Goal: Task Accomplishment & Management: Manage account settings

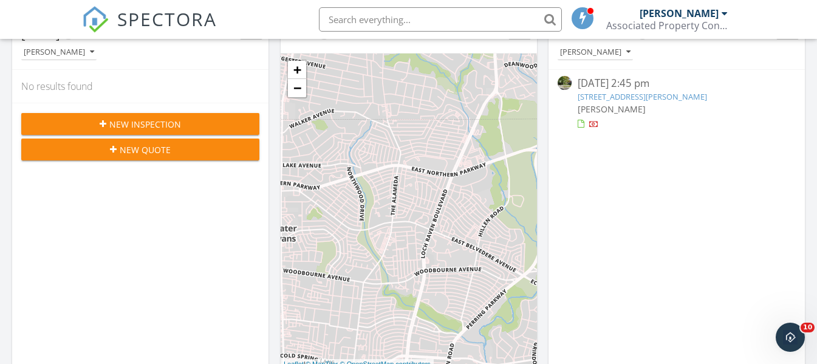
scroll to position [61, 0]
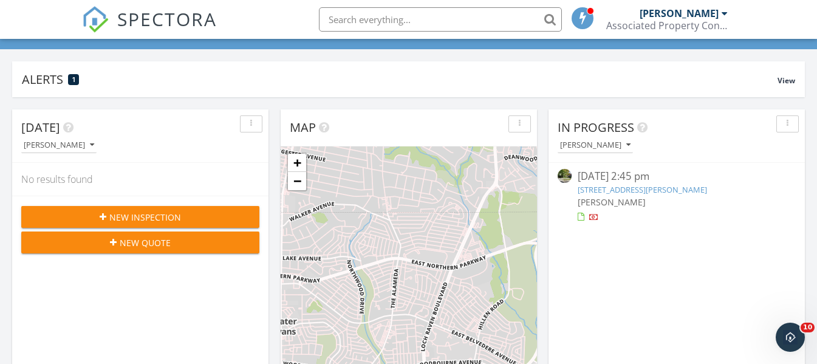
click at [701, 185] on link "[STREET_ADDRESS][PERSON_NAME]" at bounding box center [641, 189] width 129 height 11
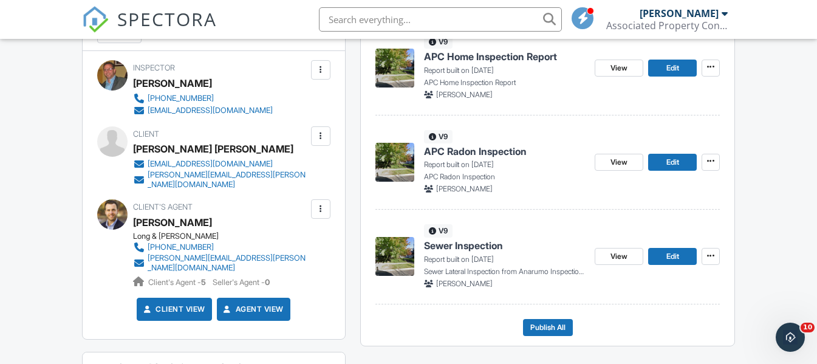
click at [474, 148] on span "APC Radon Inspection" at bounding box center [475, 151] width 103 height 13
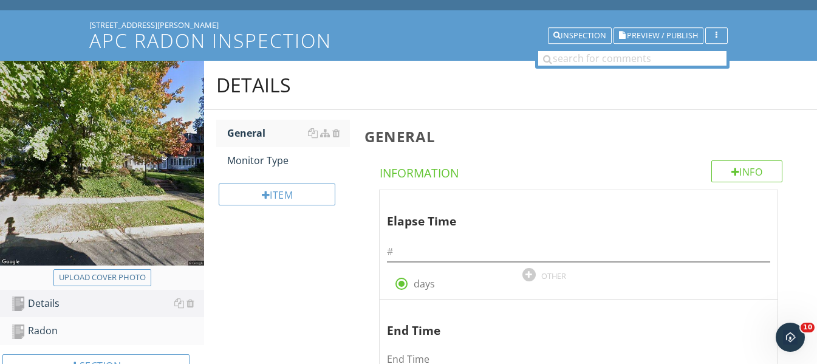
scroll to position [121, 0]
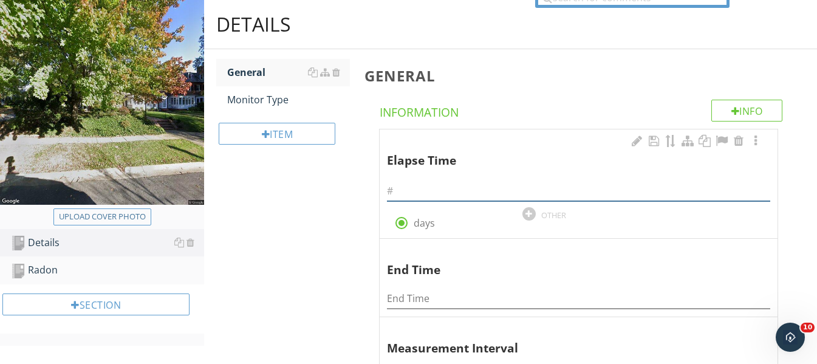
click at [415, 191] on input "text" at bounding box center [578, 191] width 383 height 20
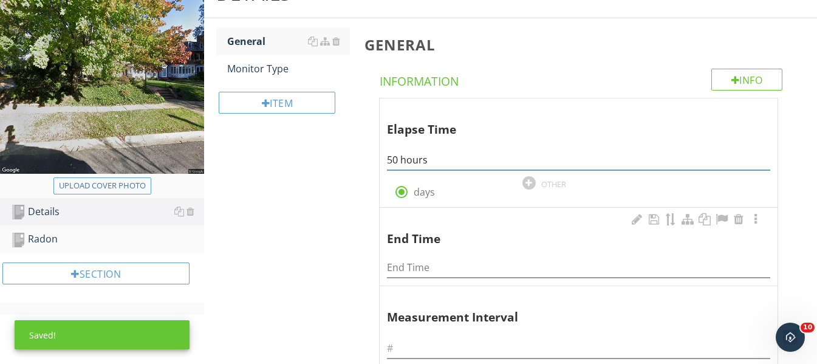
scroll to position [182, 0]
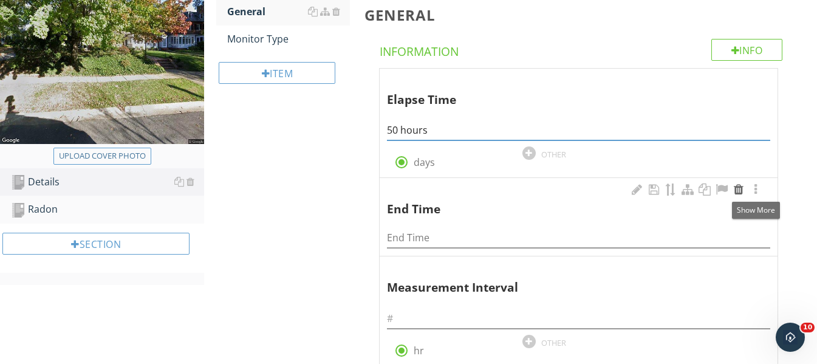
type input "50 hours"
click at [744, 191] on div at bounding box center [738, 189] width 15 height 12
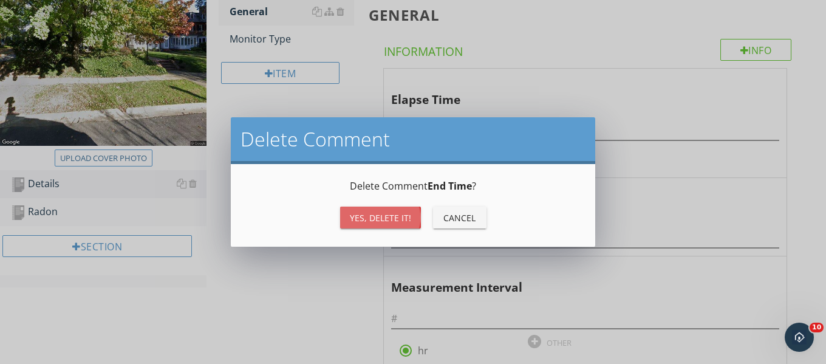
click at [373, 214] on div "Yes, Delete it!" at bounding box center [380, 217] width 61 height 13
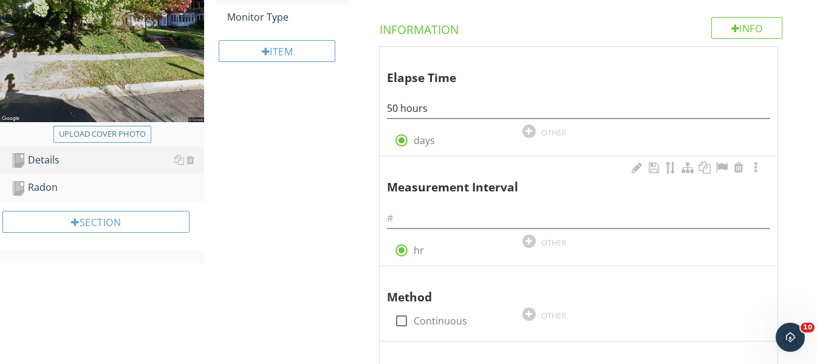
scroll to position [243, 0]
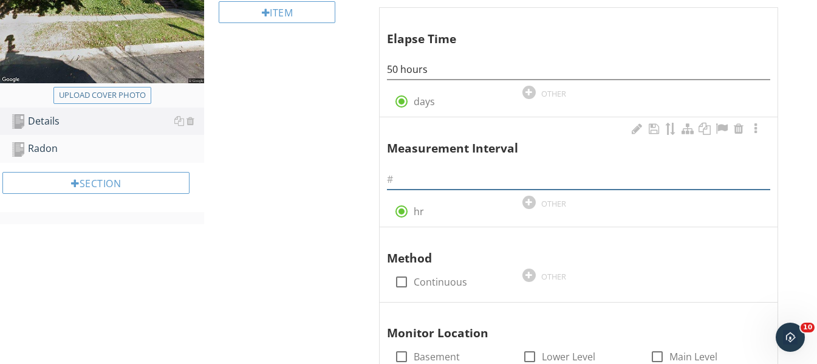
click at [417, 180] on input "text" at bounding box center [578, 179] width 383 height 20
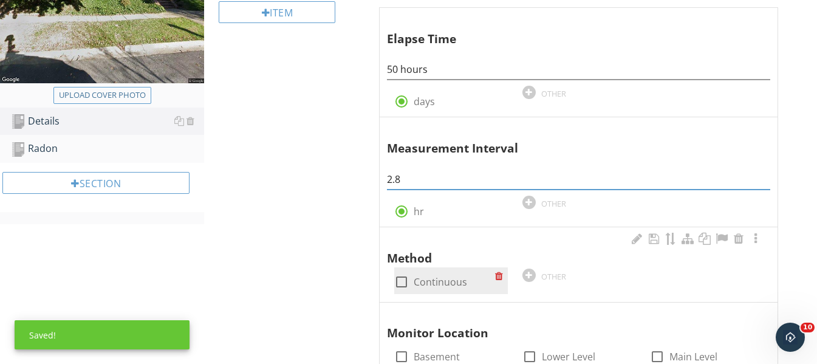
type input "2.8"
click at [401, 282] on div at bounding box center [401, 281] width 21 height 21
checkbox input "true"
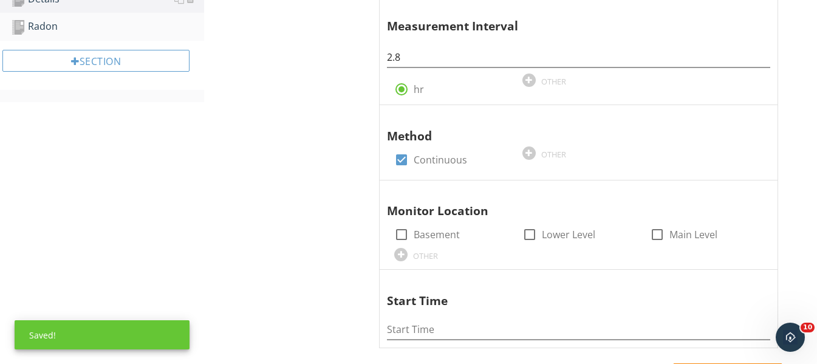
scroll to position [425, 0]
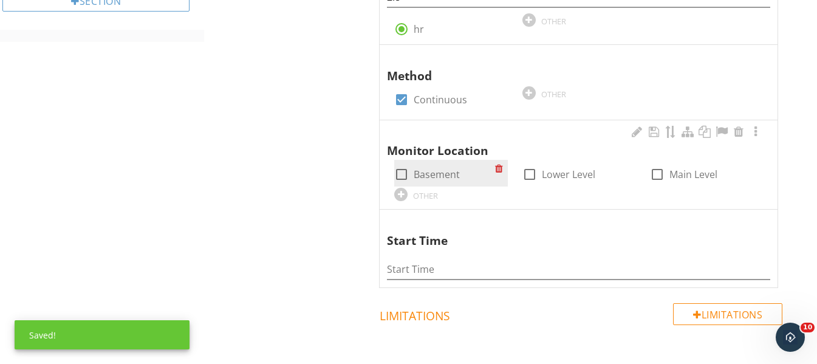
click at [404, 175] on div at bounding box center [401, 174] width 21 height 21
checkbox input "true"
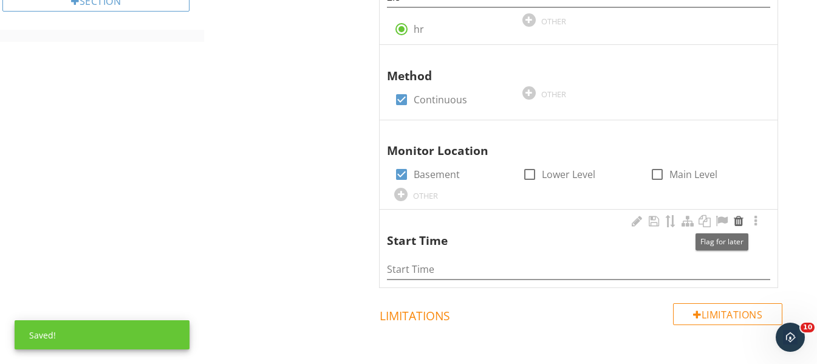
click at [741, 220] on div at bounding box center [738, 221] width 15 height 12
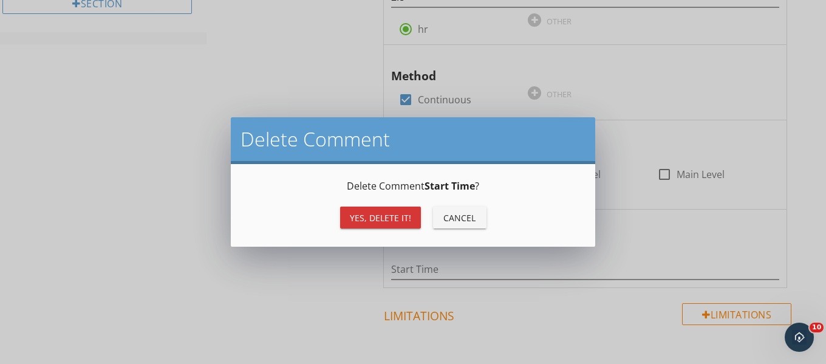
click at [374, 214] on div "Yes, Delete it!" at bounding box center [380, 217] width 61 height 13
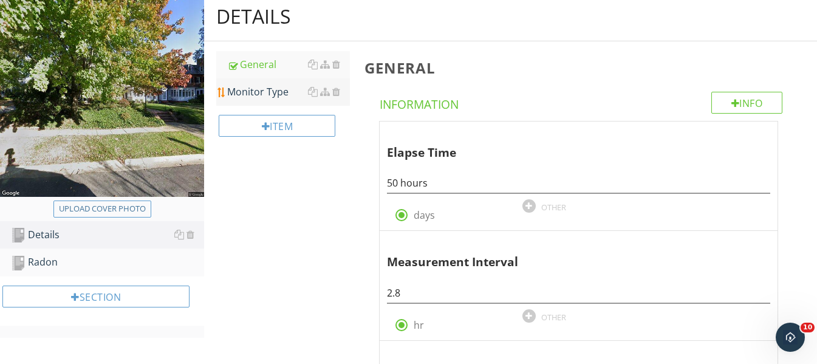
scroll to position [103, 0]
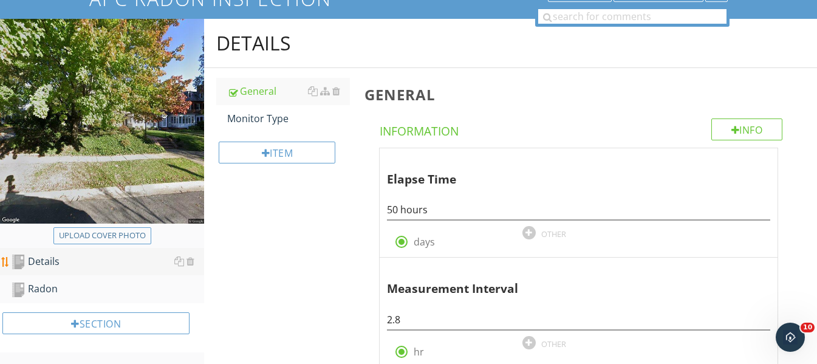
click at [82, 253] on link "Details" at bounding box center [107, 262] width 193 height 28
click at [33, 261] on div "Details" at bounding box center [107, 262] width 193 height 16
click at [44, 254] on div "Details" at bounding box center [107, 262] width 193 height 16
click at [41, 257] on div "Details" at bounding box center [107, 262] width 193 height 16
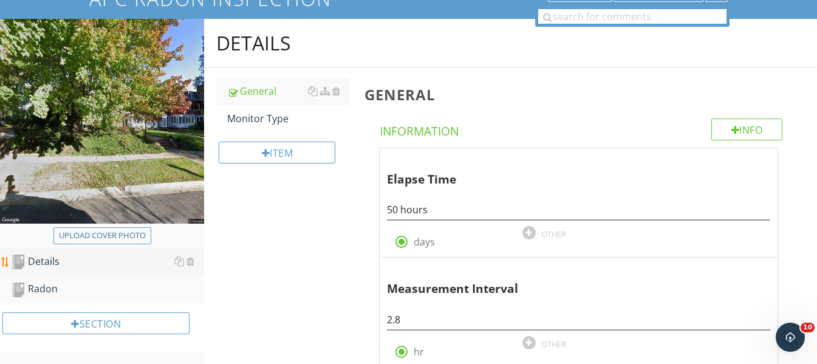
click at [41, 257] on div "Details" at bounding box center [107, 262] width 193 height 16
click at [41, 259] on div "Details" at bounding box center [107, 262] width 193 height 16
click at [53, 285] on div "Radon" at bounding box center [107, 289] width 193 height 16
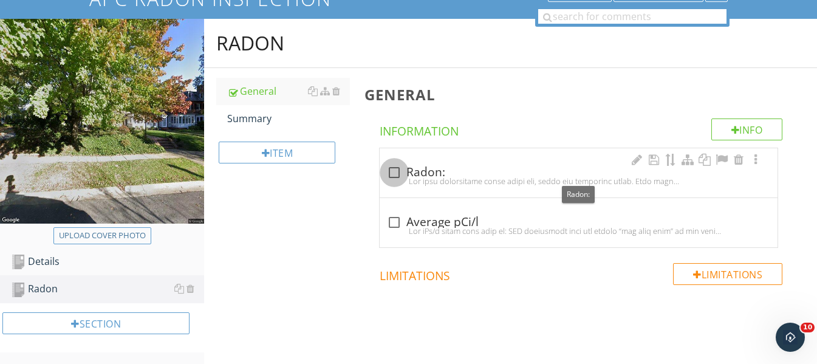
click at [390, 170] on div at bounding box center [394, 172] width 21 height 21
checkbox input "true"
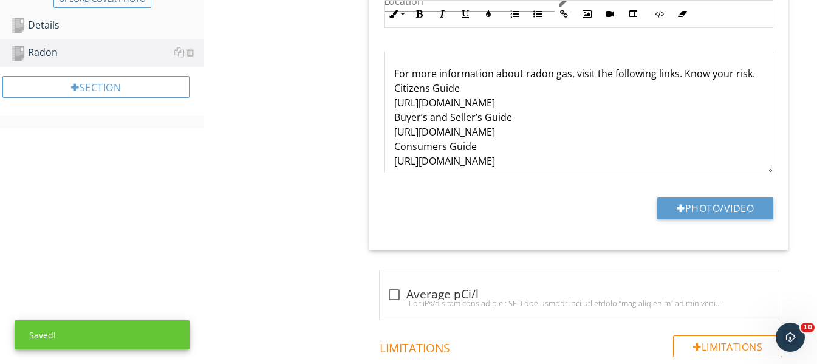
scroll to position [431, 0]
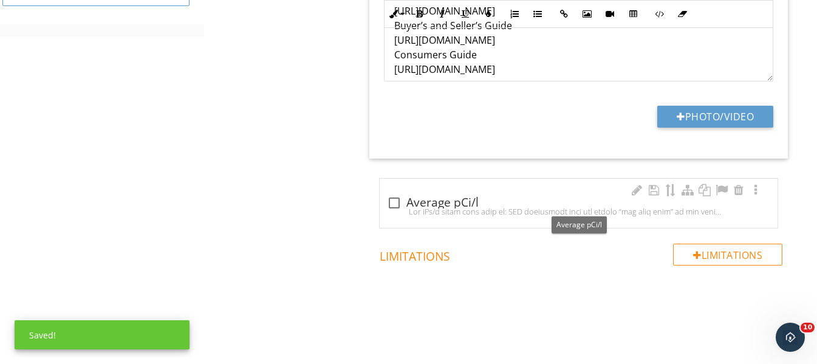
click at [400, 201] on div at bounding box center [394, 202] width 21 height 21
checkbox input "true"
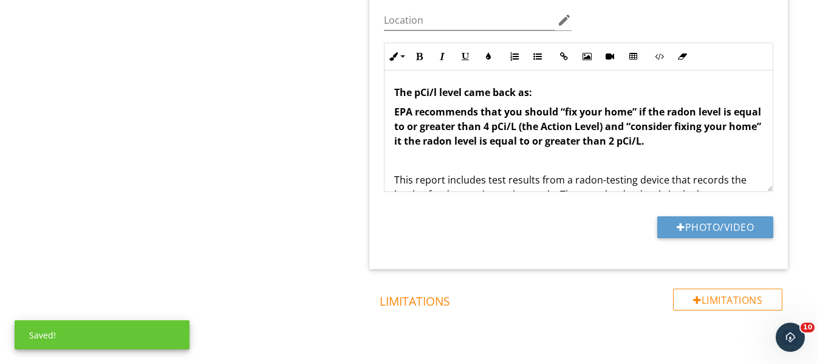
scroll to position [673, 0]
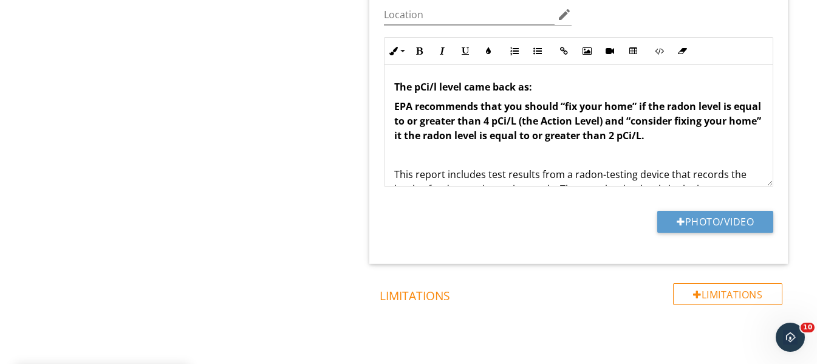
click at [551, 86] on p "The pCi/l level came back as:" at bounding box center [578, 87] width 369 height 15
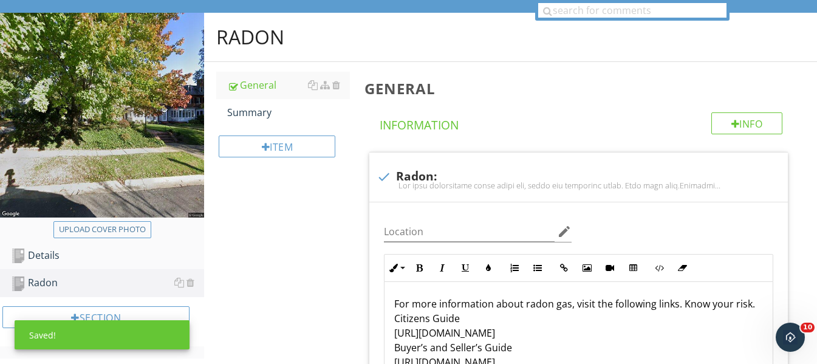
scroll to position [127, 0]
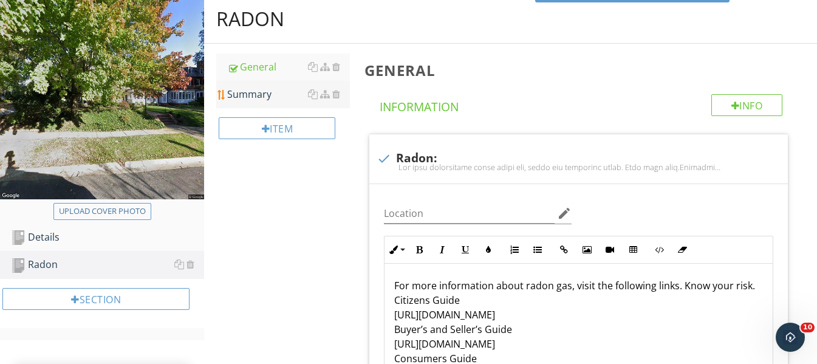
click at [279, 95] on div "Summary" at bounding box center [288, 94] width 123 height 15
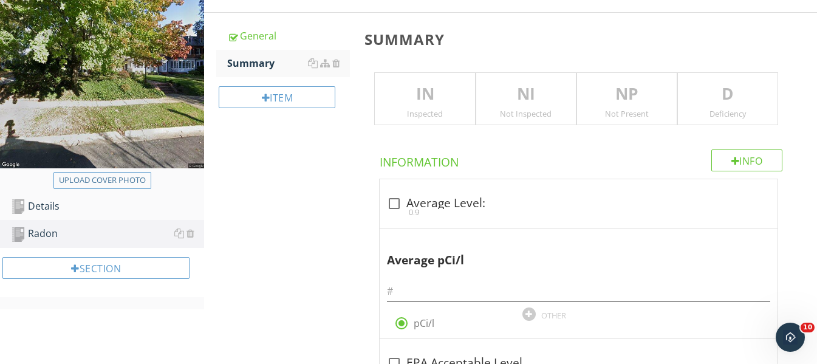
scroll to position [188, 0]
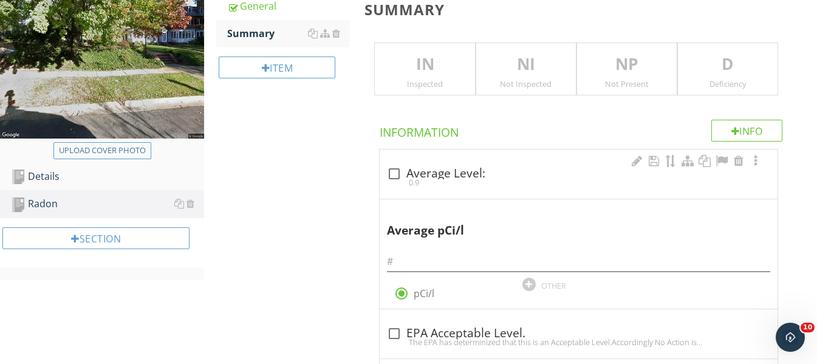
click at [391, 177] on div "0.9" at bounding box center [578, 182] width 383 height 10
checkbox input "true"
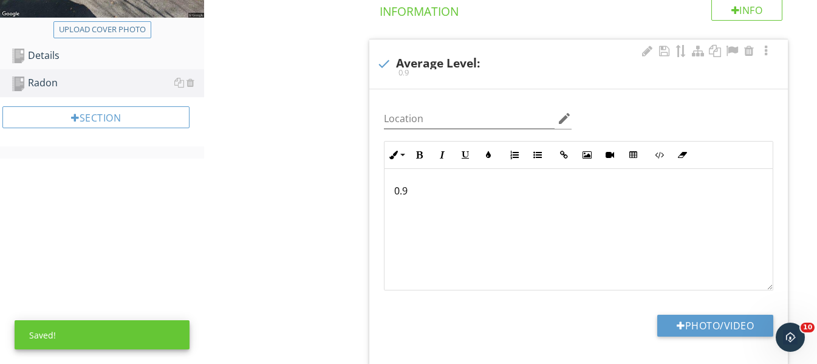
scroll to position [309, 0]
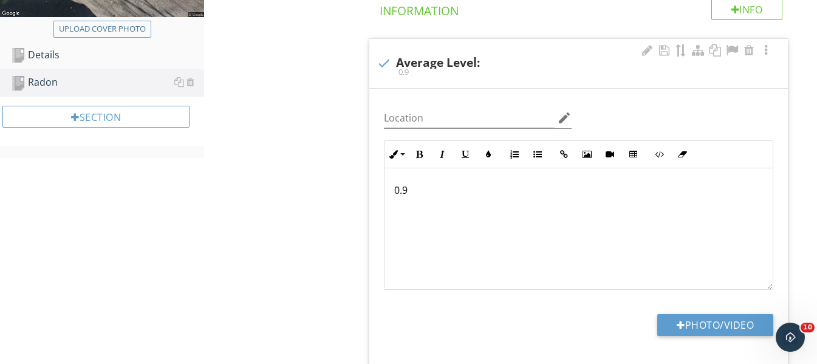
click at [438, 193] on p "0.9" at bounding box center [578, 190] width 369 height 15
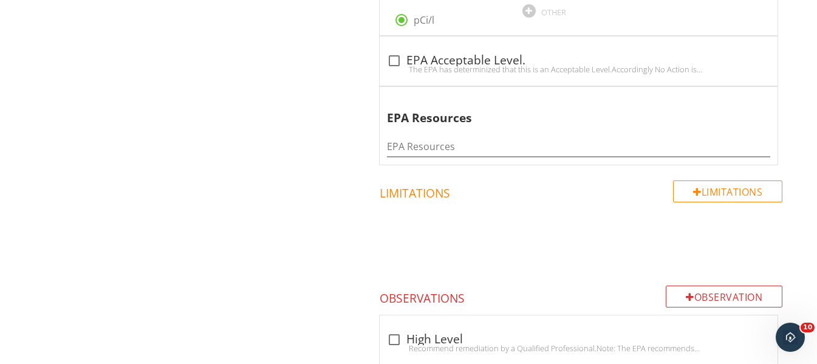
scroll to position [795, 0]
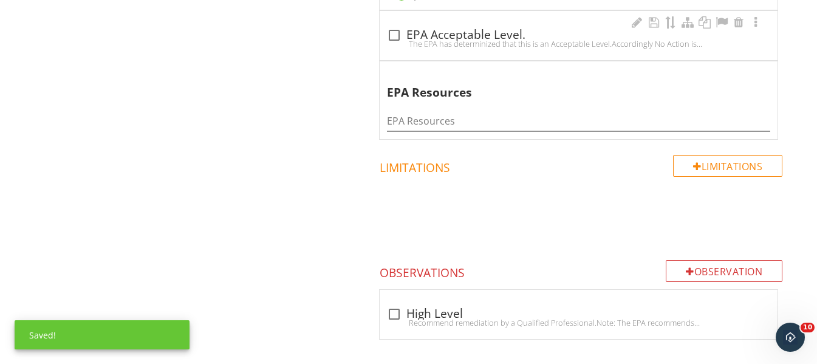
click at [397, 38] on div at bounding box center [394, 35] width 21 height 21
checkbox input "true"
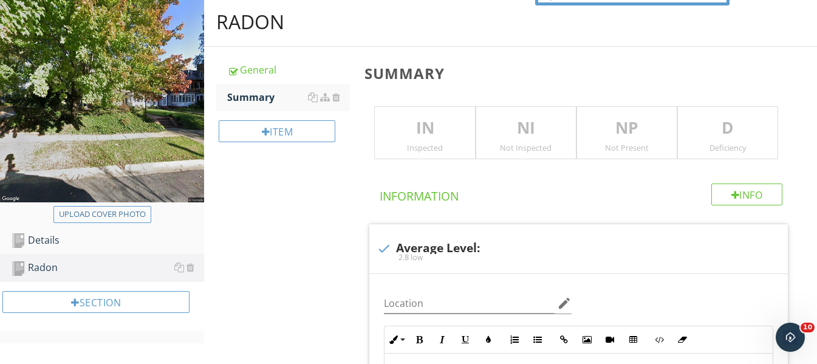
scroll to position [278, 0]
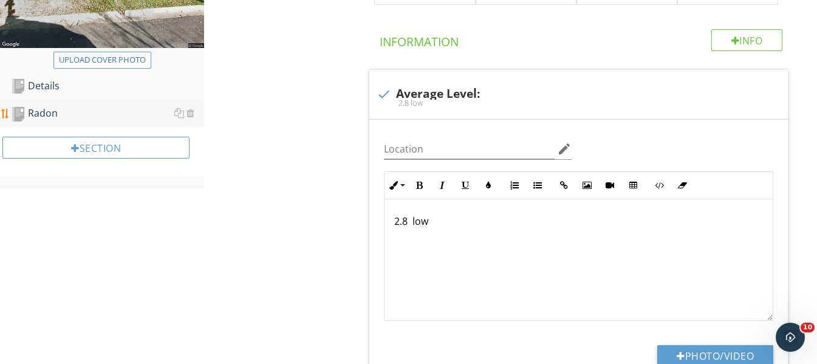
click at [67, 109] on div "Radon" at bounding box center [107, 114] width 193 height 16
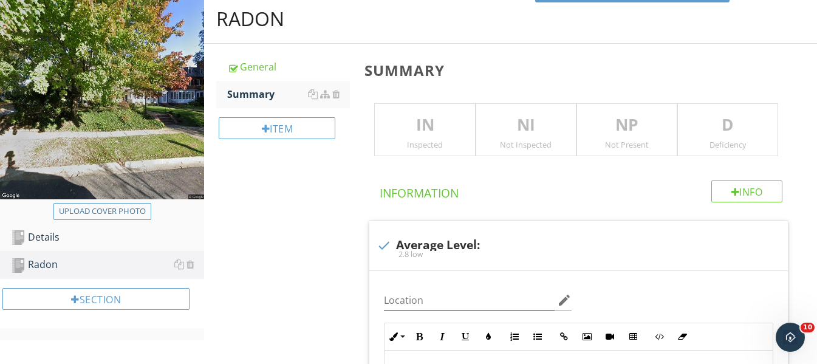
scroll to position [103, 0]
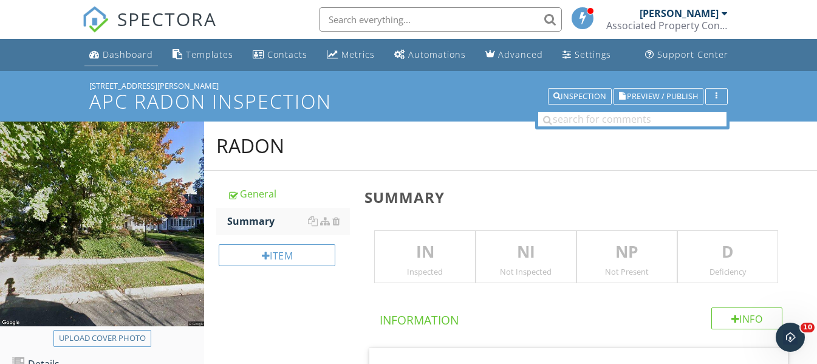
click at [118, 55] on div "Dashboard" at bounding box center [128, 55] width 50 height 12
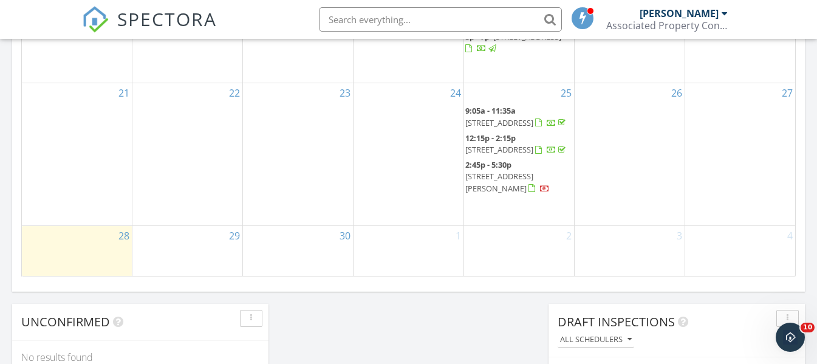
scroll to position [850, 0]
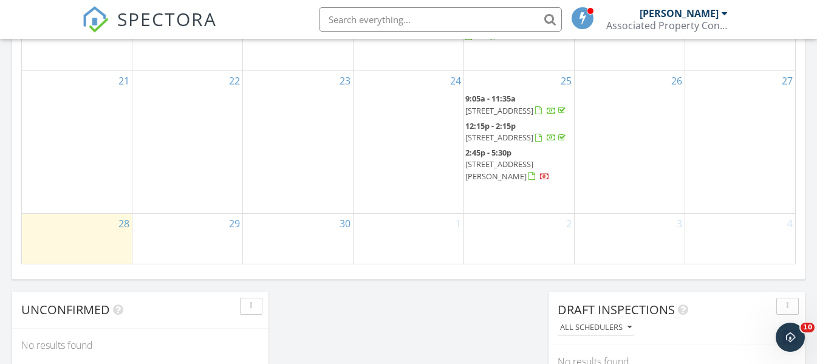
click at [528, 172] on span "3527 Newland Rd, Baltimore 21218" at bounding box center [499, 169] width 68 height 22
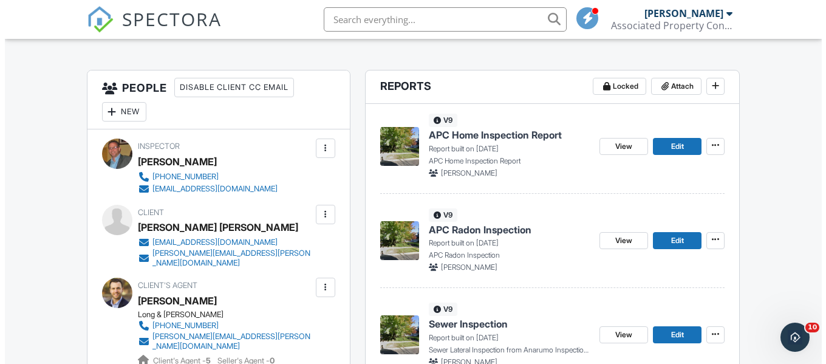
scroll to position [225, 0]
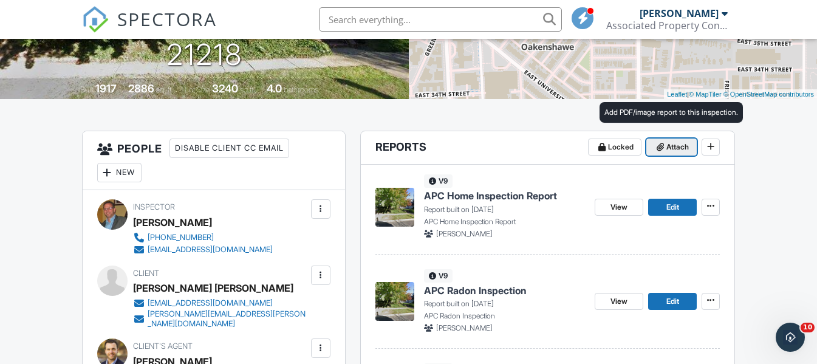
click at [660, 141] on span at bounding box center [660, 147] width 12 height 12
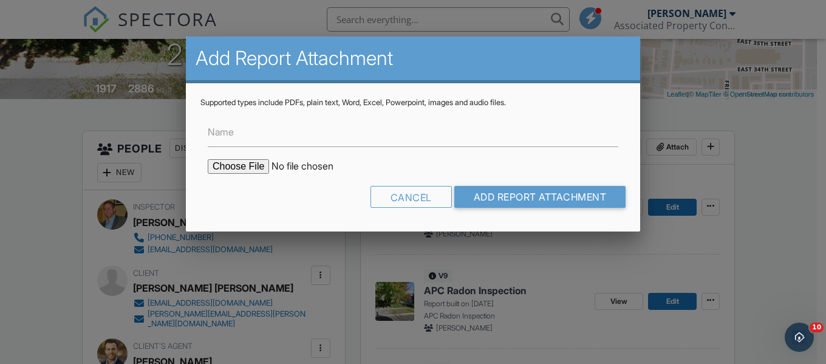
click at [239, 166] on input "file" at bounding box center [311, 166] width 206 height 15
type input "C:\fakepath\3527 Newland Dave's own Summary.pdf"
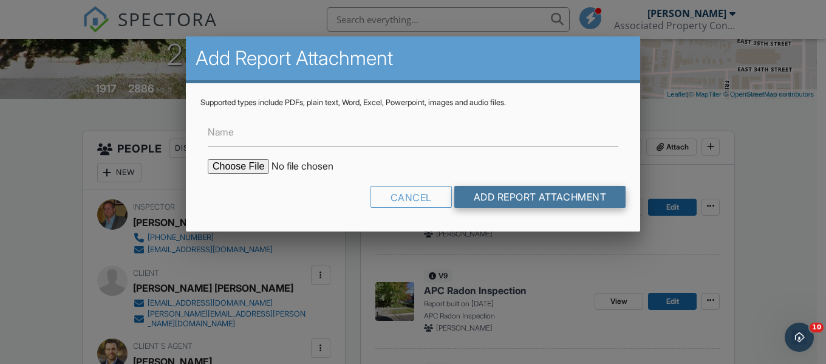
click at [581, 188] on input "Add Report Attachment" at bounding box center [540, 197] width 172 height 22
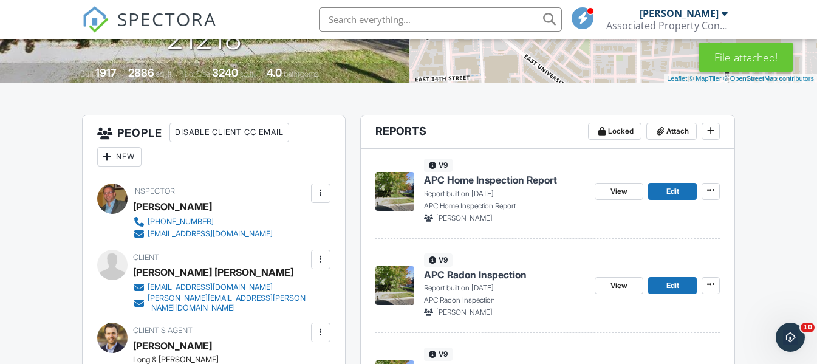
scroll to position [243, 0]
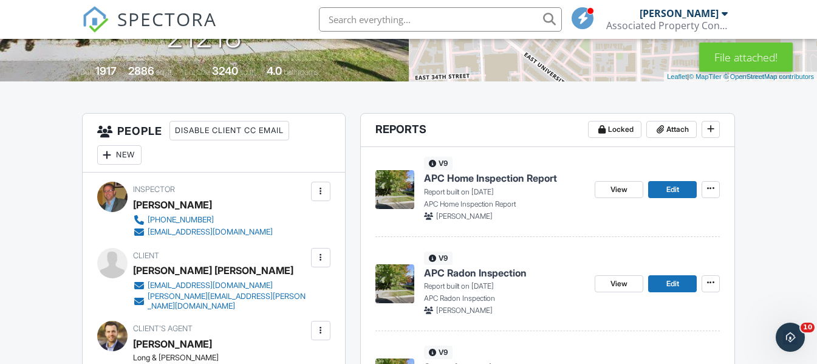
click at [501, 180] on span "APC Home Inspection Report" at bounding box center [490, 177] width 133 height 13
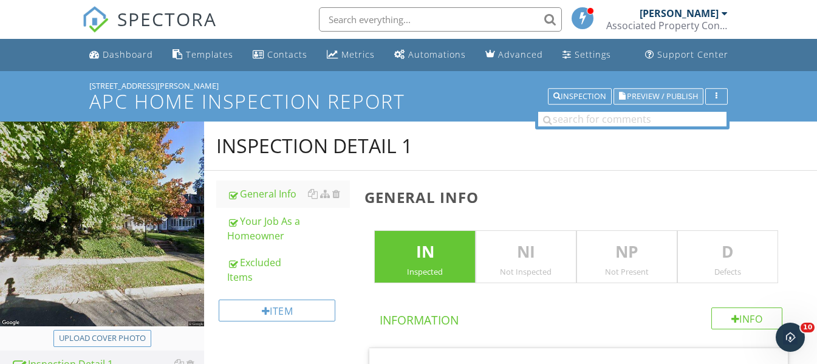
click at [634, 98] on span "Preview / Publish" at bounding box center [662, 96] width 71 height 8
click at [652, 93] on span "Preview / Publish" at bounding box center [662, 96] width 71 height 8
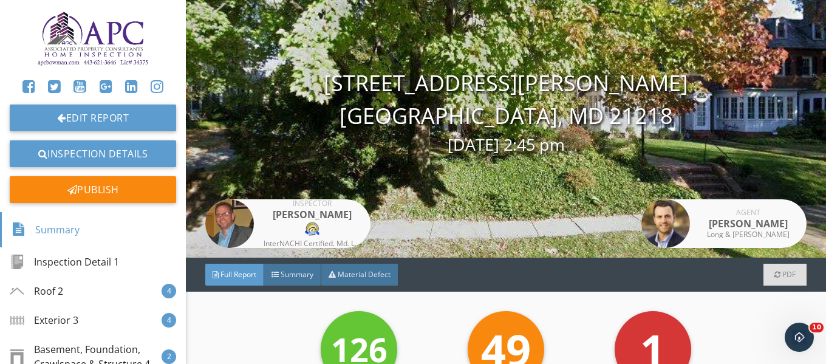
scroll to position [121, 0]
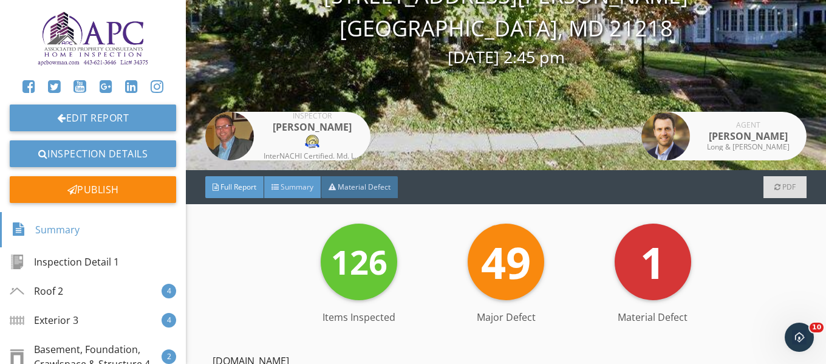
click at [288, 188] on span "Summary" at bounding box center [297, 187] width 33 height 10
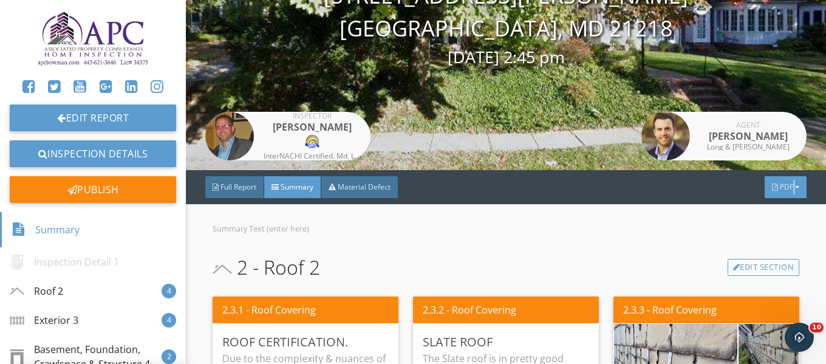
click at [785, 192] on div "PDF" at bounding box center [785, 187] width 42 height 22
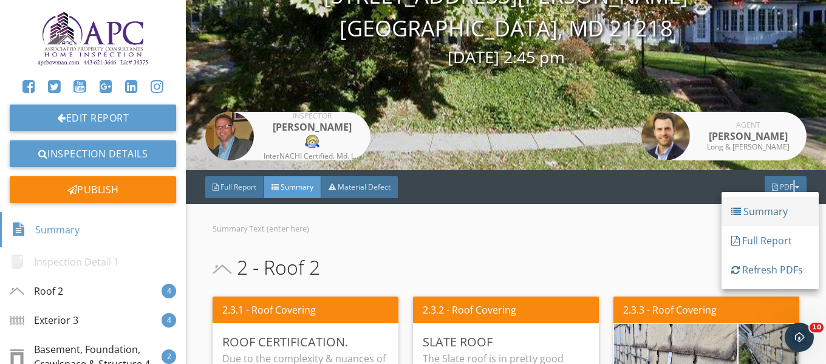
click at [769, 214] on div "Summary" at bounding box center [770, 211] width 78 height 15
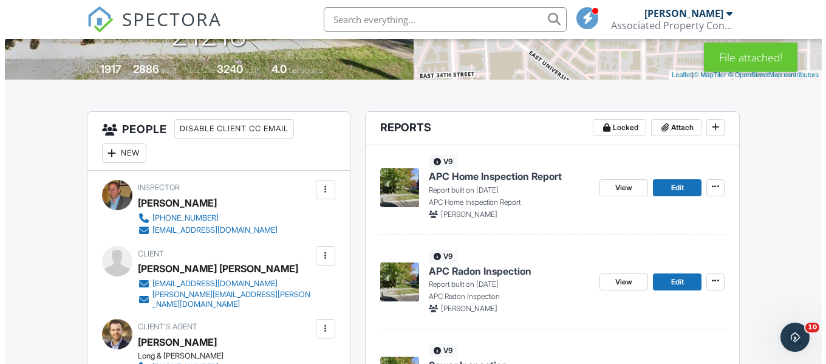
scroll to position [243, 0]
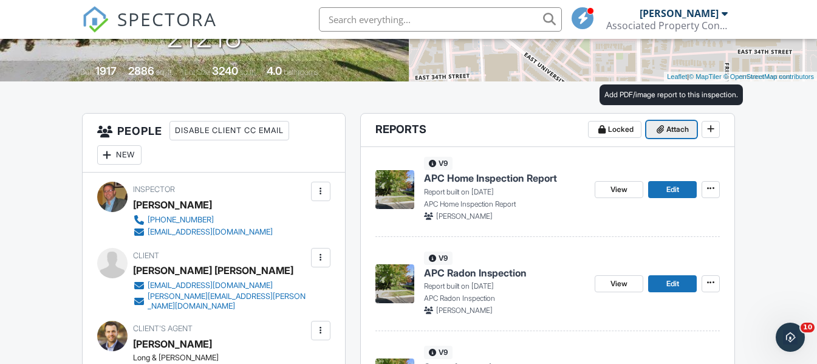
click at [672, 126] on span "Attach" at bounding box center [677, 129] width 22 height 12
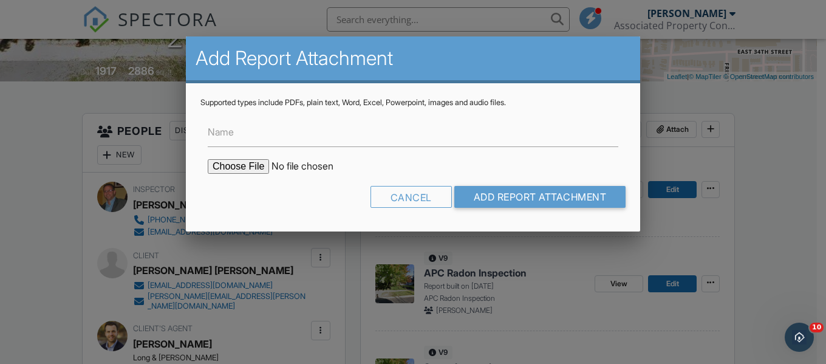
click at [239, 163] on input "file" at bounding box center [311, 166] width 206 height 15
type input "C:\fakepath\3527 Newland Dave's own Summary.pdf"
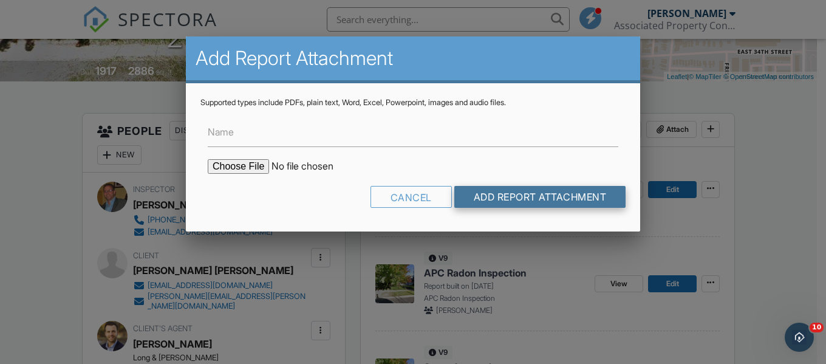
click at [515, 191] on input "Add Report Attachment" at bounding box center [540, 197] width 172 height 22
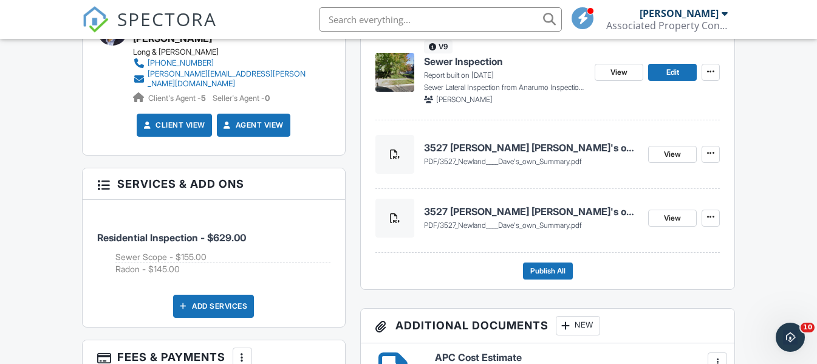
scroll to position [547, 0]
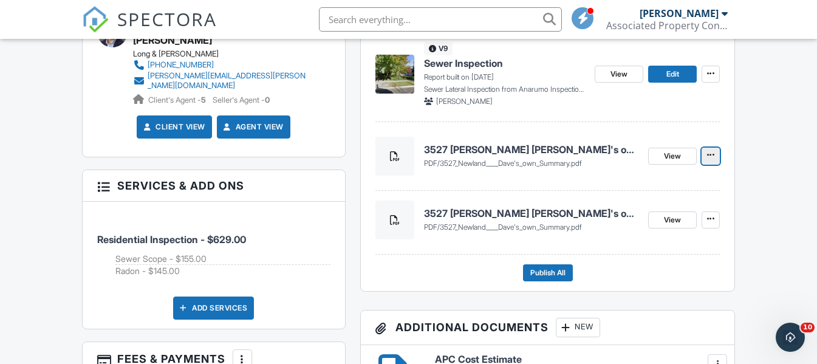
click at [709, 161] on span at bounding box center [710, 155] width 12 height 12
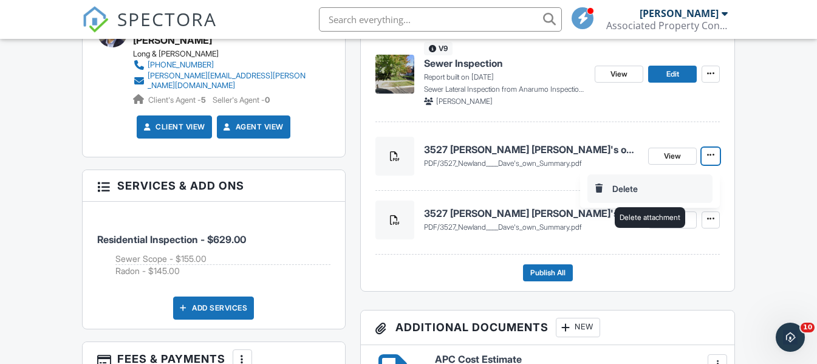
click at [638, 183] on input "Delete" at bounding box center [650, 188] width 124 height 27
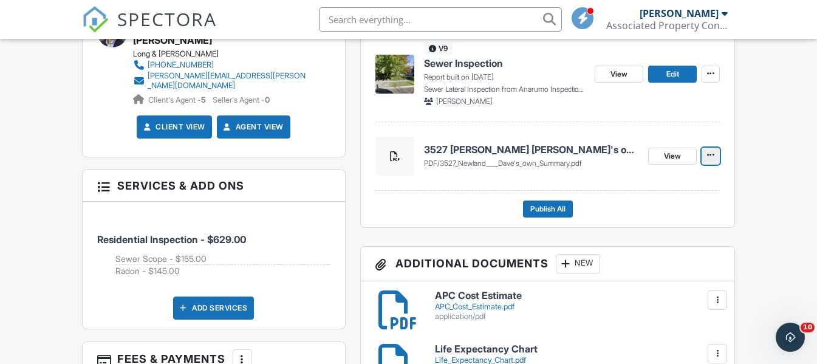
click at [710, 153] on icon at bounding box center [710, 155] width 7 height 9
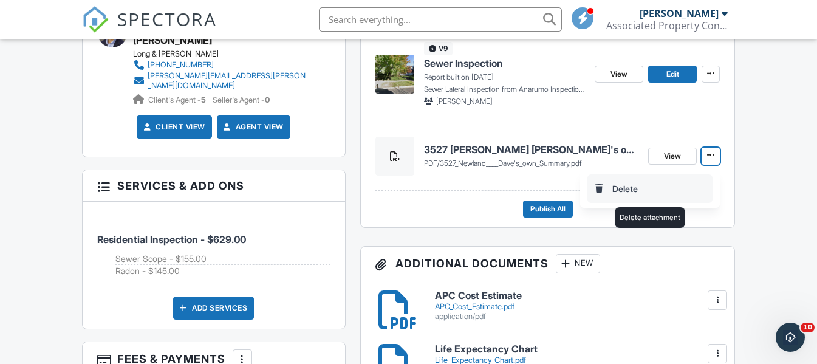
click at [616, 191] on input "Delete" at bounding box center [650, 188] width 124 height 27
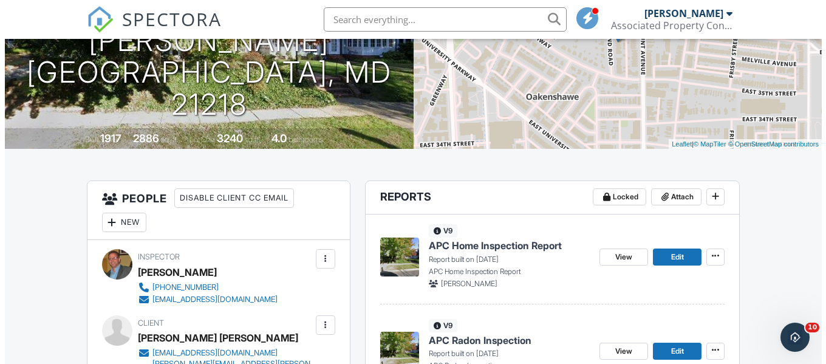
scroll to position [121, 0]
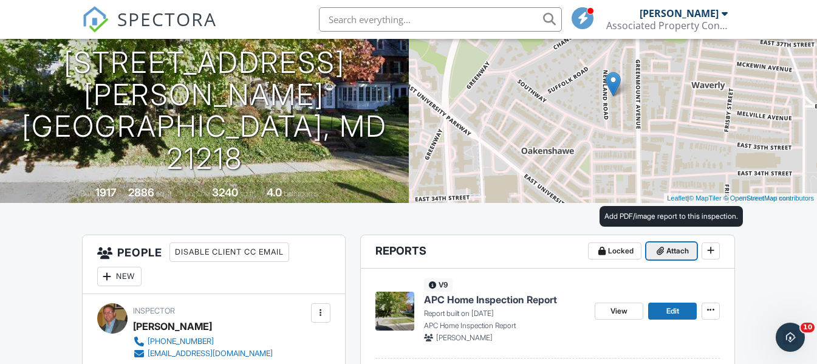
click at [675, 253] on span "Attach" at bounding box center [677, 251] width 22 height 12
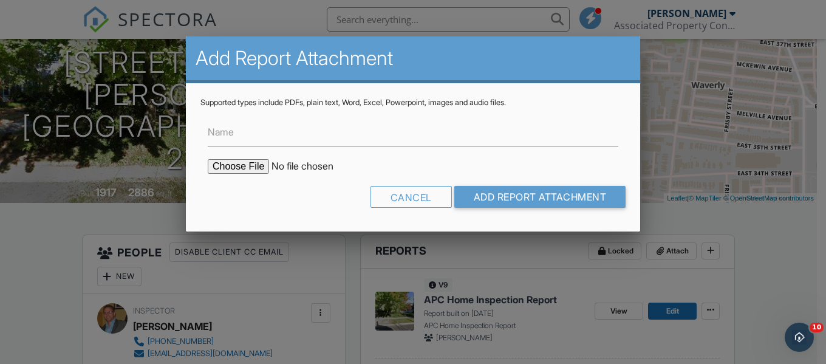
click at [246, 162] on input "file" at bounding box center [311, 166] width 206 height 15
type input "C:\fakepath\3527 Newland Dave's own Summary.pdf"
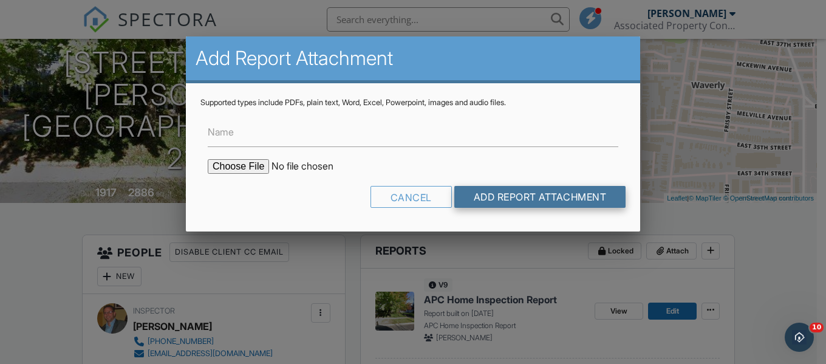
click at [573, 197] on input "Add Report Attachment" at bounding box center [540, 197] width 172 height 22
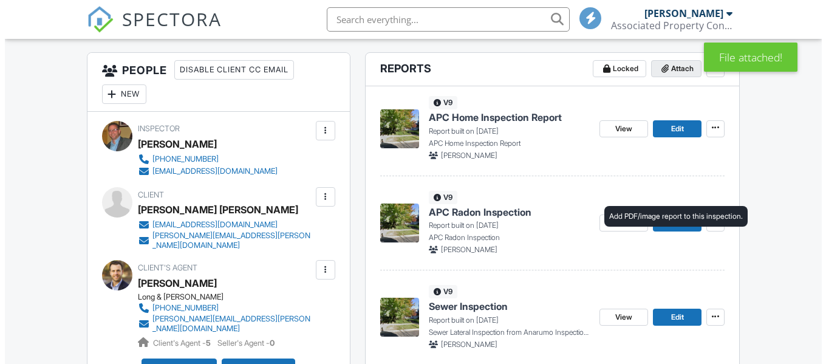
scroll to position [121, 0]
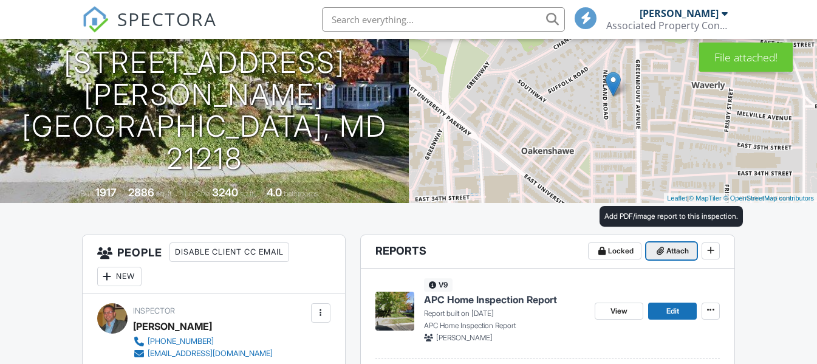
click at [673, 252] on span "Attach" at bounding box center [677, 251] width 22 height 12
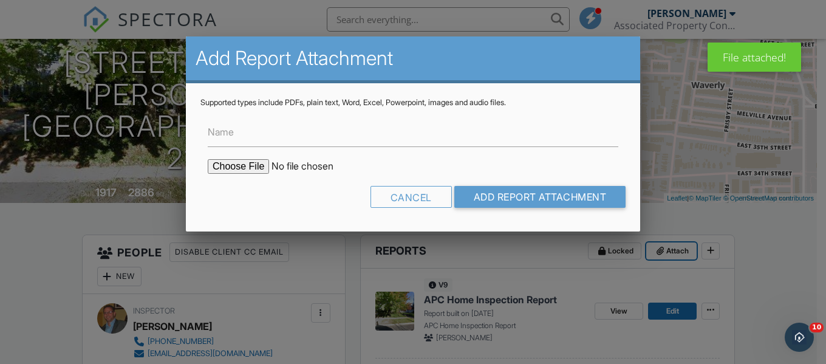
scroll to position [0, 0]
click at [242, 168] on input "file" at bounding box center [311, 166] width 206 height 15
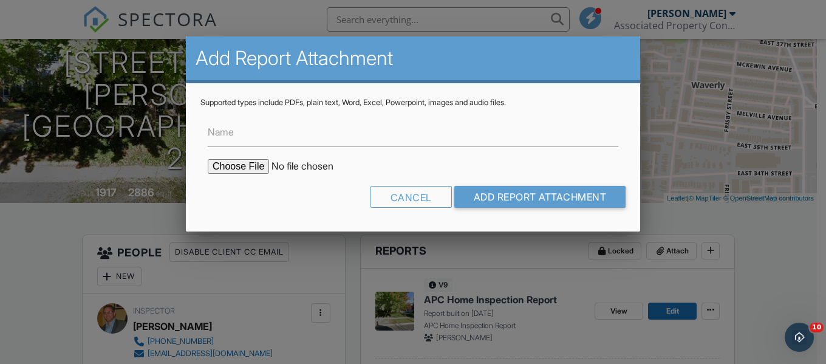
type input "C:\fakepath\3527_Newland_Rd___APC_Home_Inspection_Report-summary.pdf"
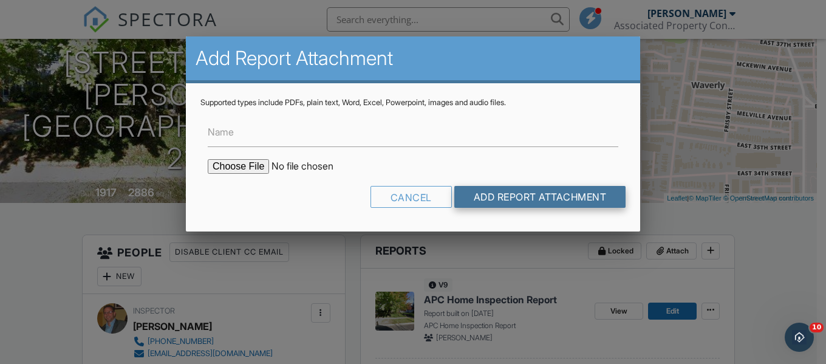
click at [544, 187] on input "Add Report Attachment" at bounding box center [540, 197] width 172 height 22
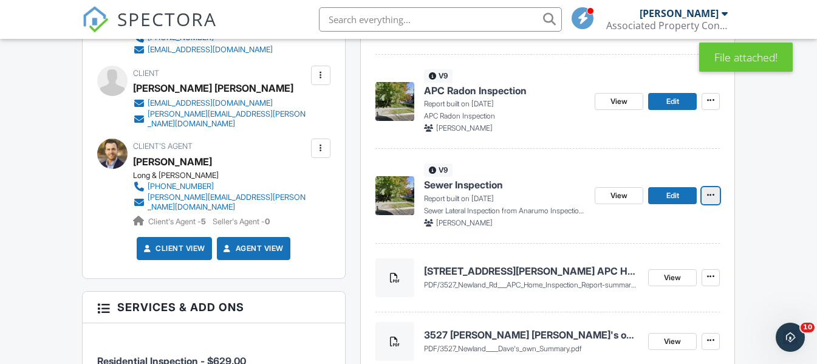
click at [712, 195] on icon at bounding box center [710, 195] width 7 height 9
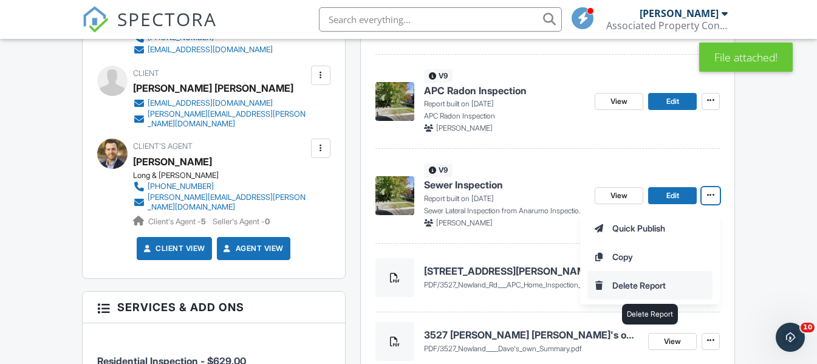
click at [639, 282] on input "Delete Report" at bounding box center [650, 284] width 124 height 27
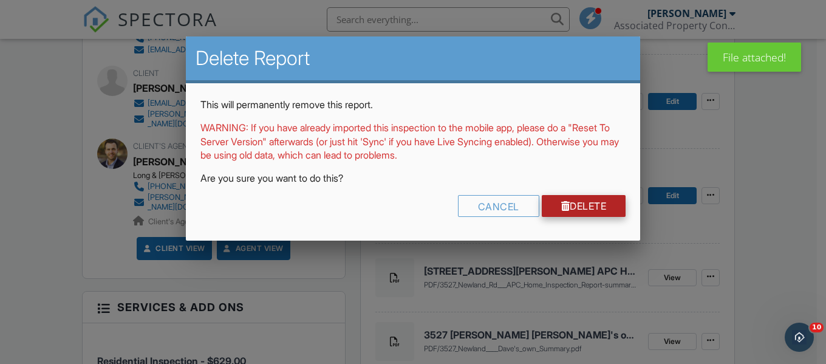
click at [593, 205] on link "Delete" at bounding box center [584, 206] width 84 height 22
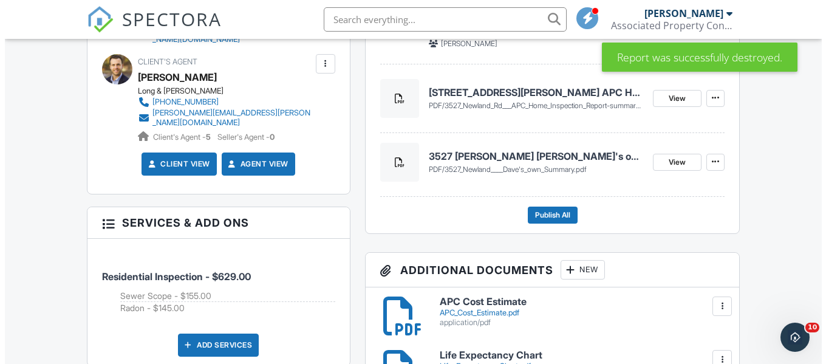
scroll to position [547, 0]
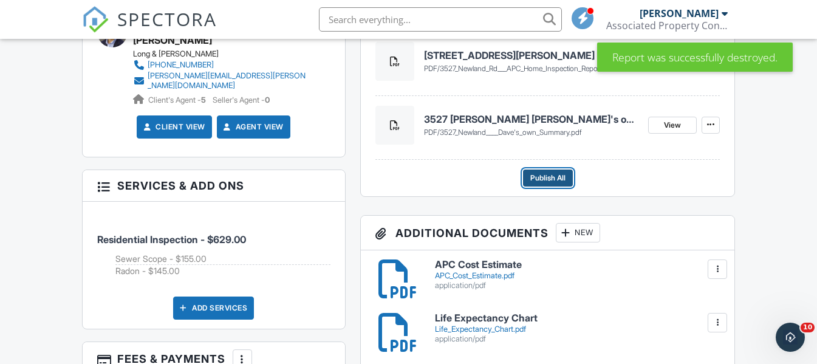
click at [564, 179] on span "Publish All" at bounding box center [547, 178] width 35 height 12
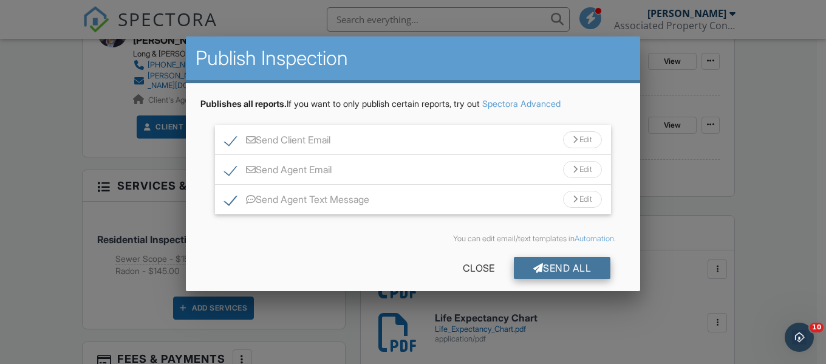
click at [533, 265] on div at bounding box center [538, 268] width 10 height 10
